Goal: Check status: Check status

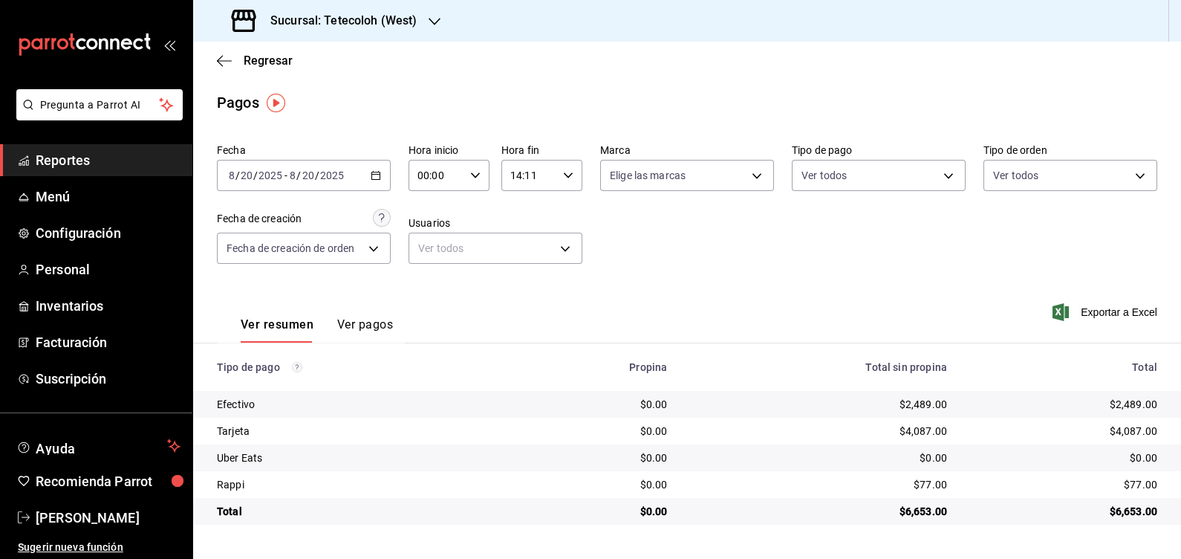
click at [478, 170] on icon "button" at bounding box center [475, 175] width 10 height 10
click at [419, 247] on button "14" at bounding box center [429, 248] width 35 height 30
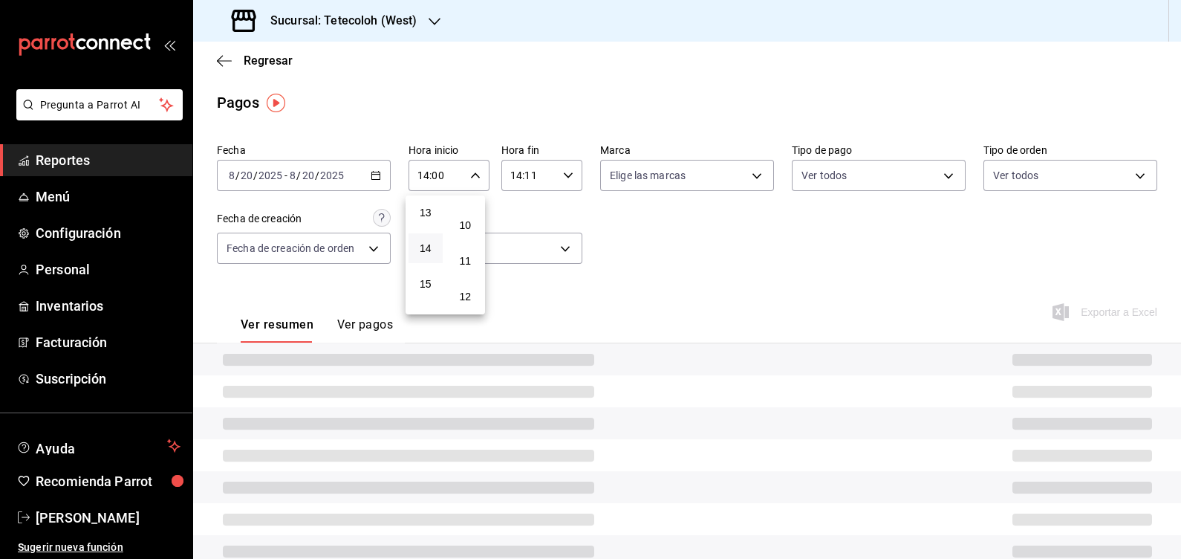
scroll to position [371, 0]
click at [461, 240] on span "11" at bounding box center [466, 235] width 16 height 12
type input "14:11"
click at [541, 174] on div at bounding box center [590, 279] width 1181 height 559
click at [553, 172] on div "14:11 Hora fin" at bounding box center [541, 175] width 81 height 31
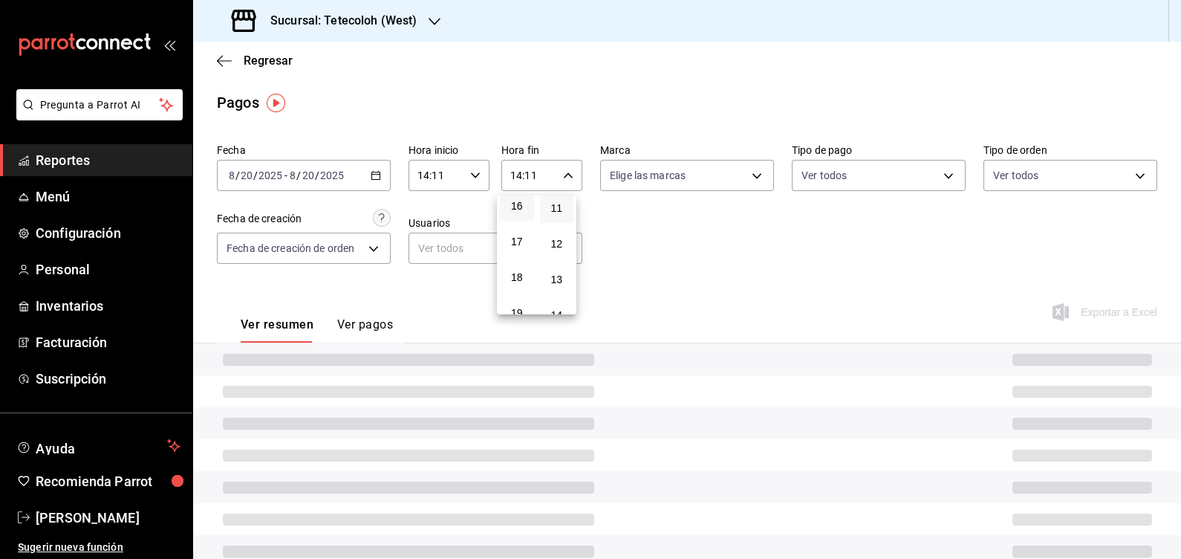
scroll to position [748, 0]
click at [513, 295] on span "23" at bounding box center [517, 296] width 16 height 12
type input "23:11"
click at [707, 234] on div at bounding box center [590, 279] width 1181 height 559
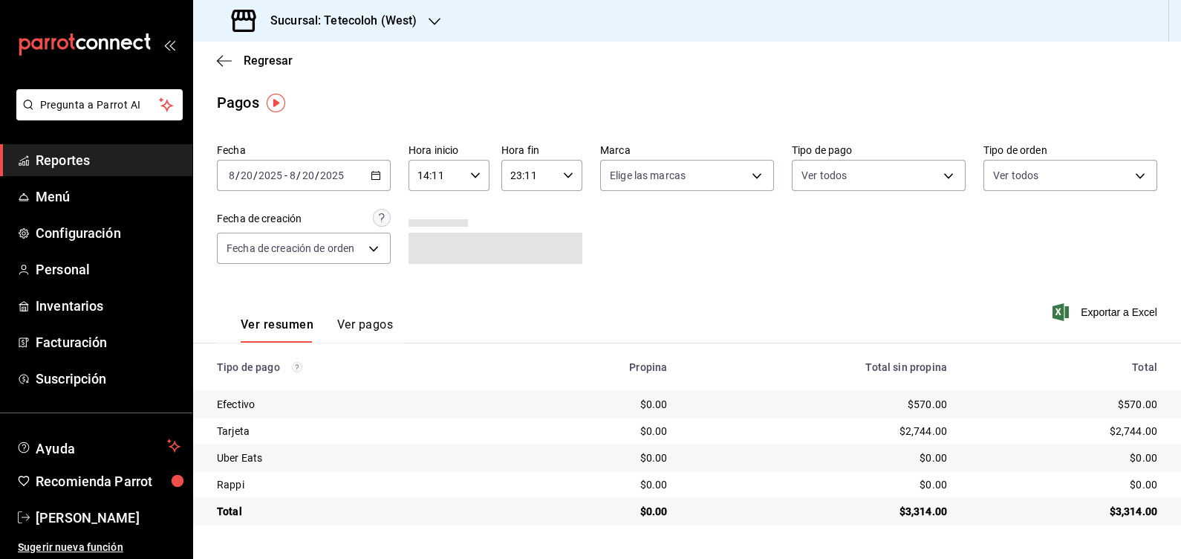
click at [383, 326] on button "Ver pagos" at bounding box center [365, 329] width 56 height 25
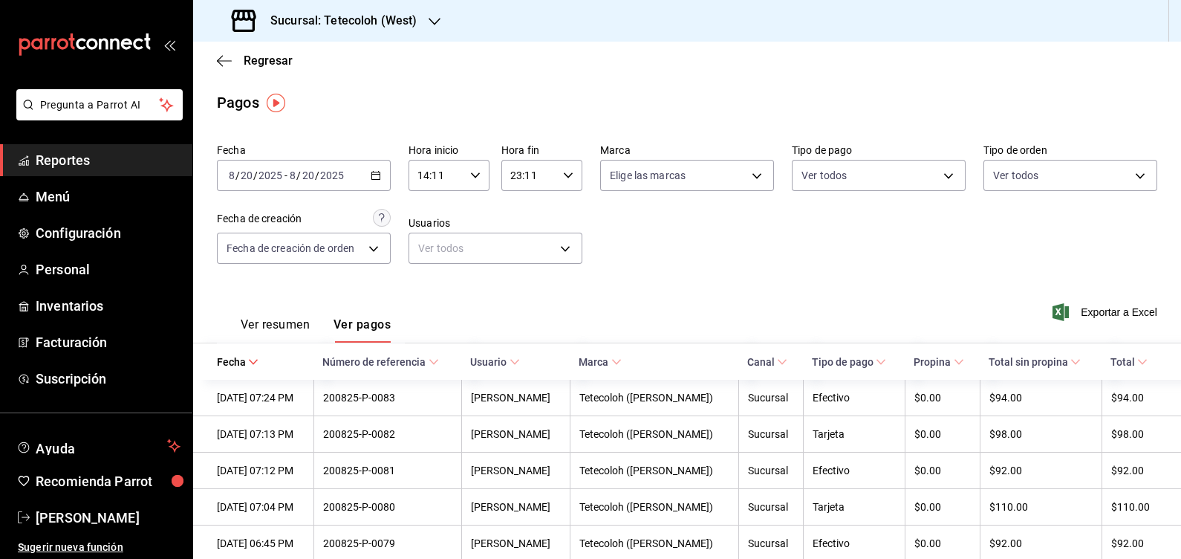
click at [255, 317] on button "Ver resumen" at bounding box center [275, 329] width 69 height 25
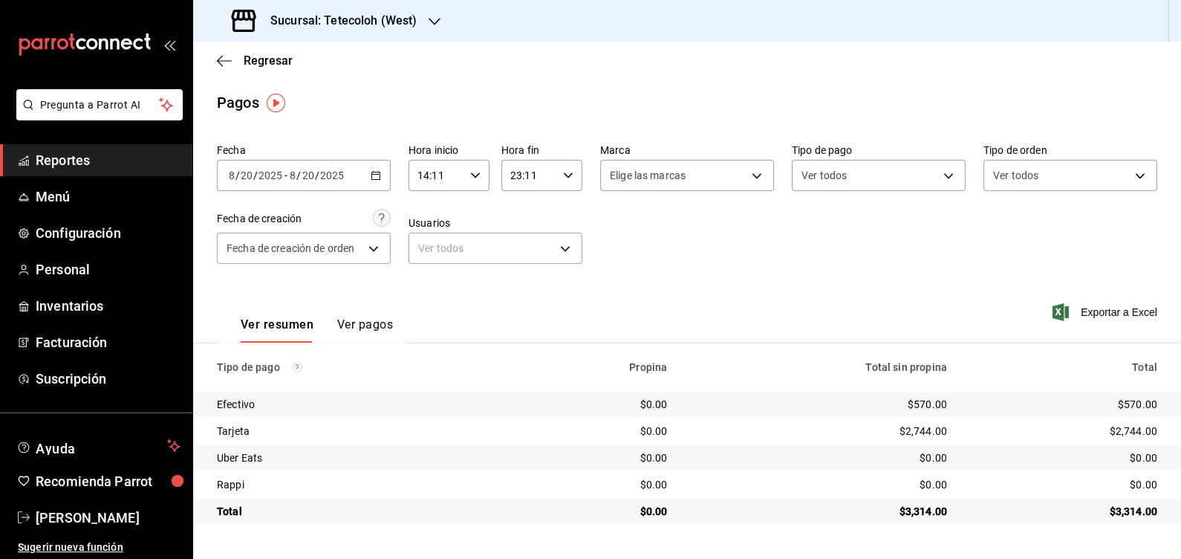
click at [576, 67] on div "Regresar" at bounding box center [687, 61] width 988 height 38
click at [491, 78] on div "Regresar" at bounding box center [687, 61] width 988 height 38
click at [230, 63] on icon "button" at bounding box center [224, 60] width 15 height 13
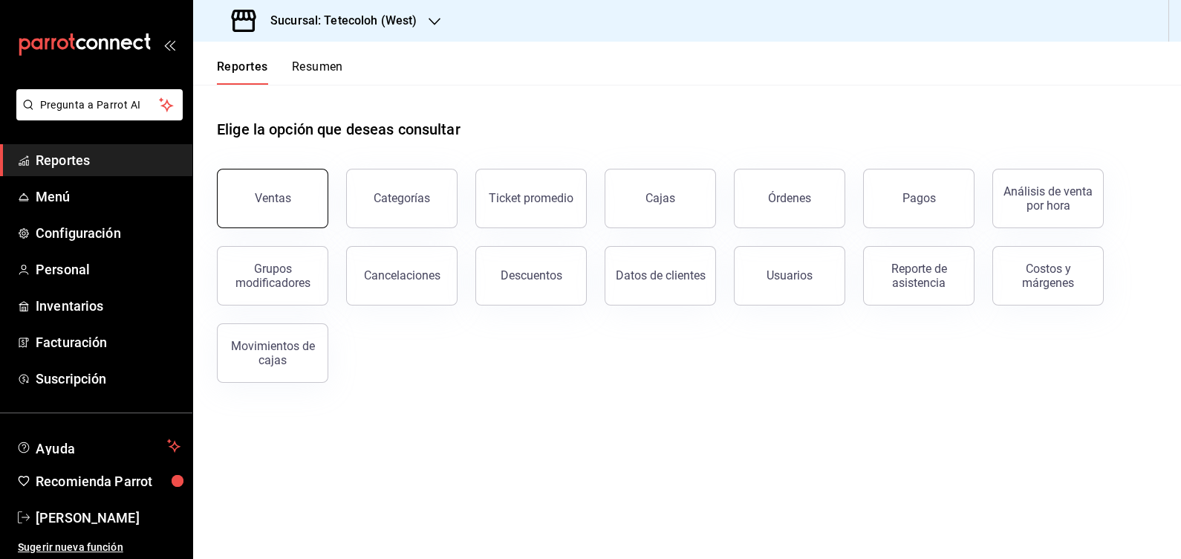
click at [282, 175] on button "Ventas" at bounding box center [272, 198] width 111 height 59
